Goal: Task Accomplishment & Management: Complete application form

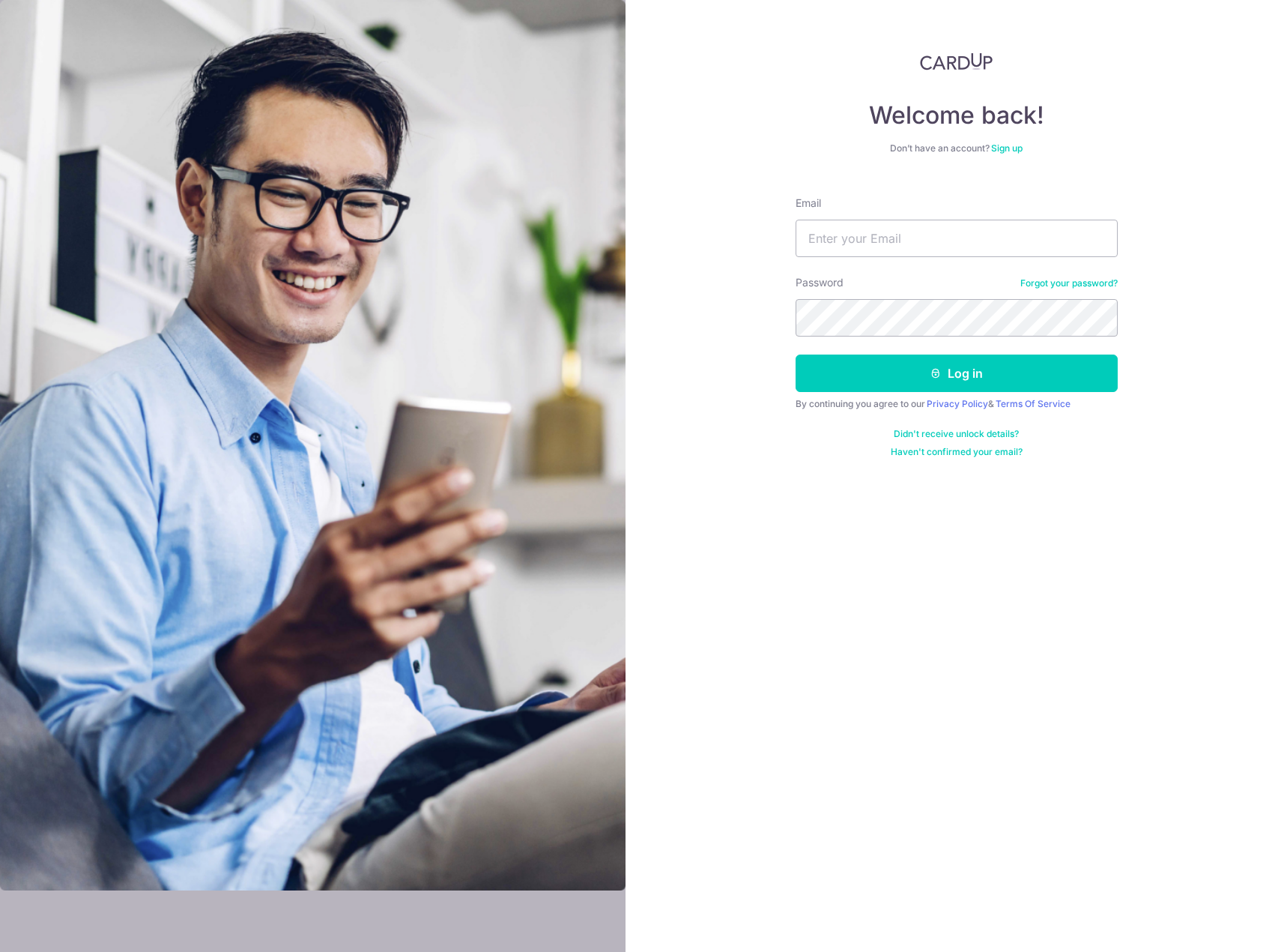
click at [972, 63] on img at bounding box center [956, 61] width 73 height 18
